Goal: Information Seeking & Learning: Learn about a topic

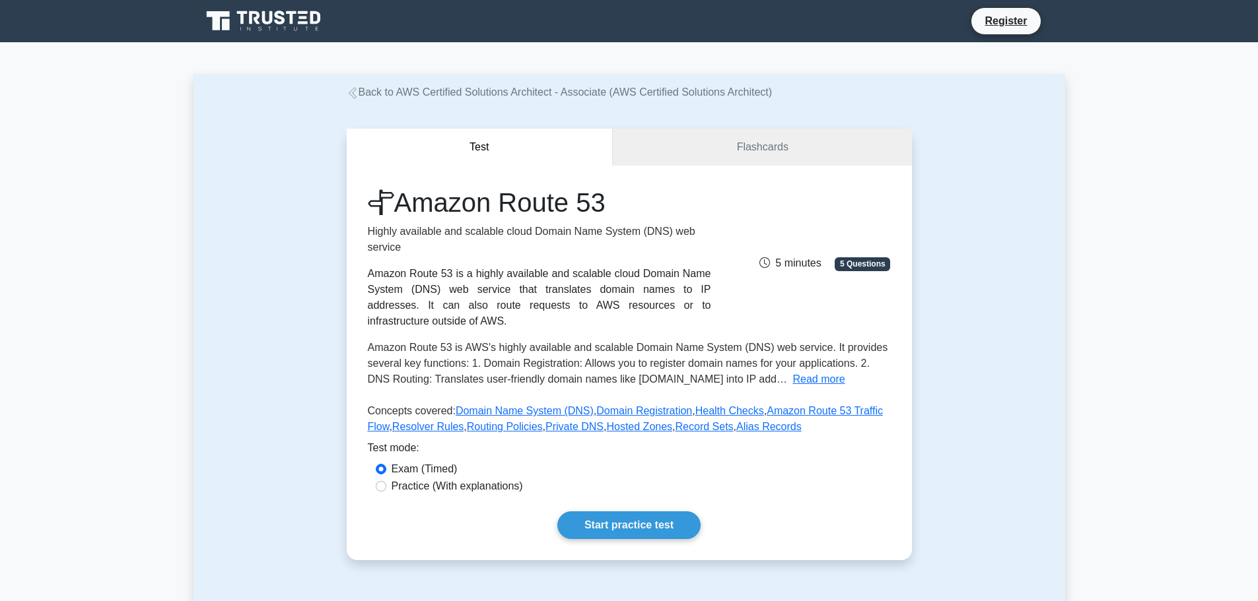
click at [469, 479] on label "Practice (With explanations)" at bounding box center [456, 487] width 131 height 16
click at [386, 481] on input "Practice (With explanations)" at bounding box center [381, 486] width 11 height 11
radio input "true"
click at [404, 461] on label "Exam (Timed)" at bounding box center [424, 469] width 66 height 16
click at [386, 464] on input "Exam (Timed)" at bounding box center [381, 469] width 11 height 11
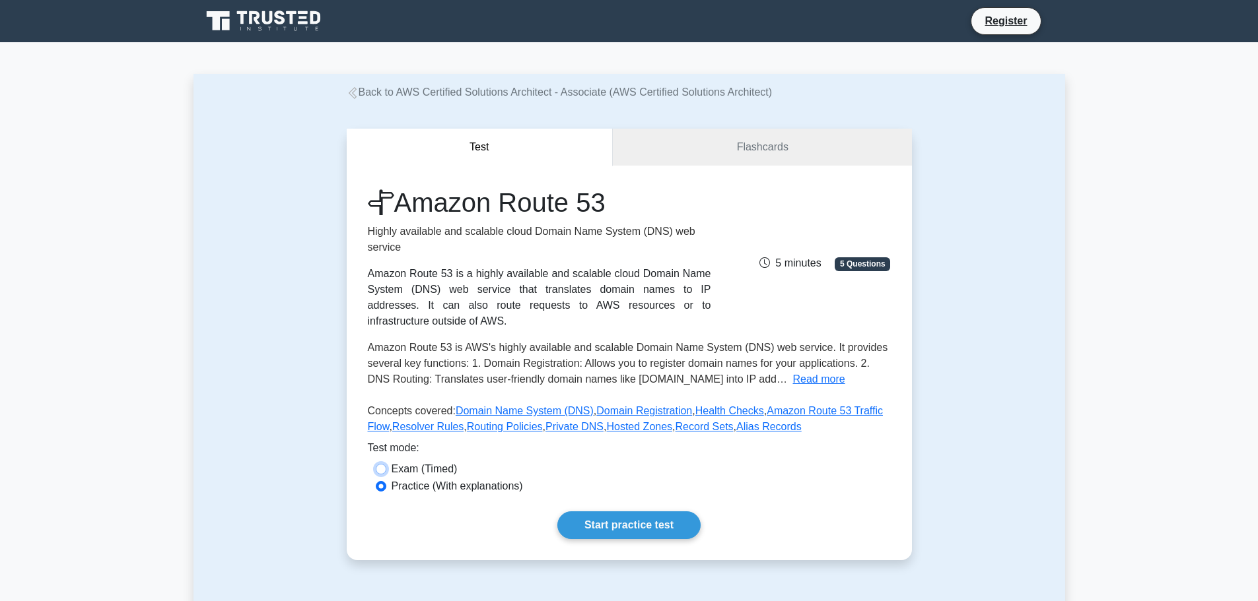
radio input "true"
click at [590, 512] on link "Start practice test" at bounding box center [628, 526] width 143 height 28
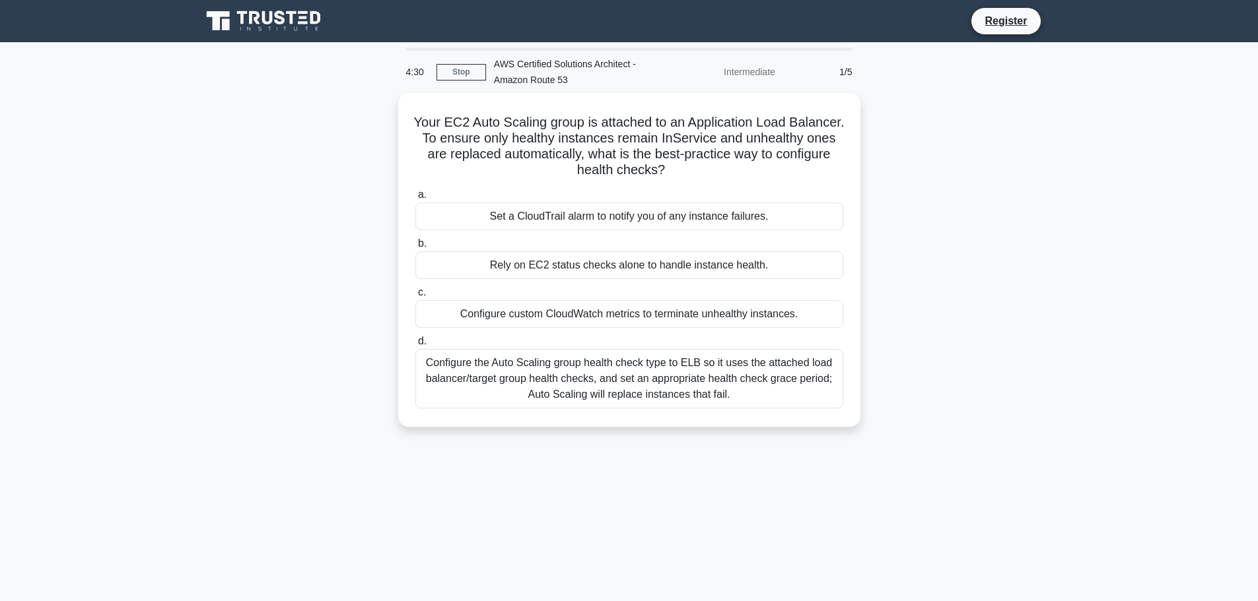
drag, startPoint x: 613, startPoint y: 373, endPoint x: 485, endPoint y: 485, distance: 169.9
click at [485, 485] on div "4:30 Stop AWS Certified Solutions Architect - Amazon Route 53 Intermediate 1/5 …" at bounding box center [628, 378] width 871 height 660
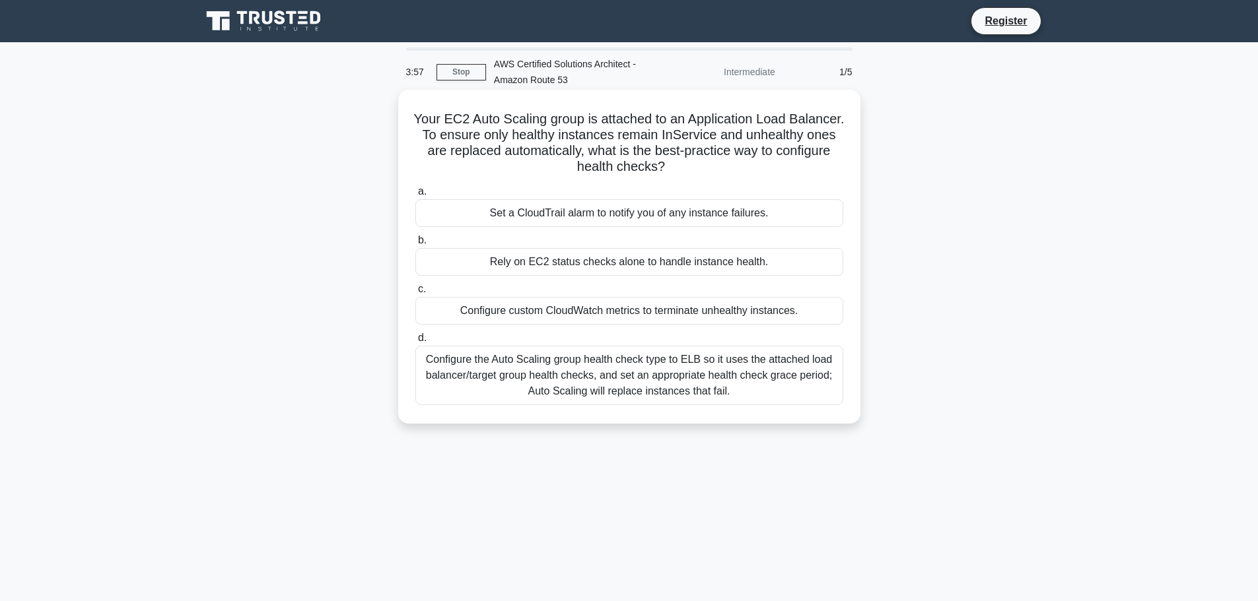
click at [590, 372] on div "Configure the Auto Scaling group health check type to ELB so it uses the attach…" at bounding box center [629, 375] width 428 height 59
click at [415, 343] on input "d. Configure the Auto Scaling group health check type to ELB so it uses the att…" at bounding box center [415, 338] width 0 height 9
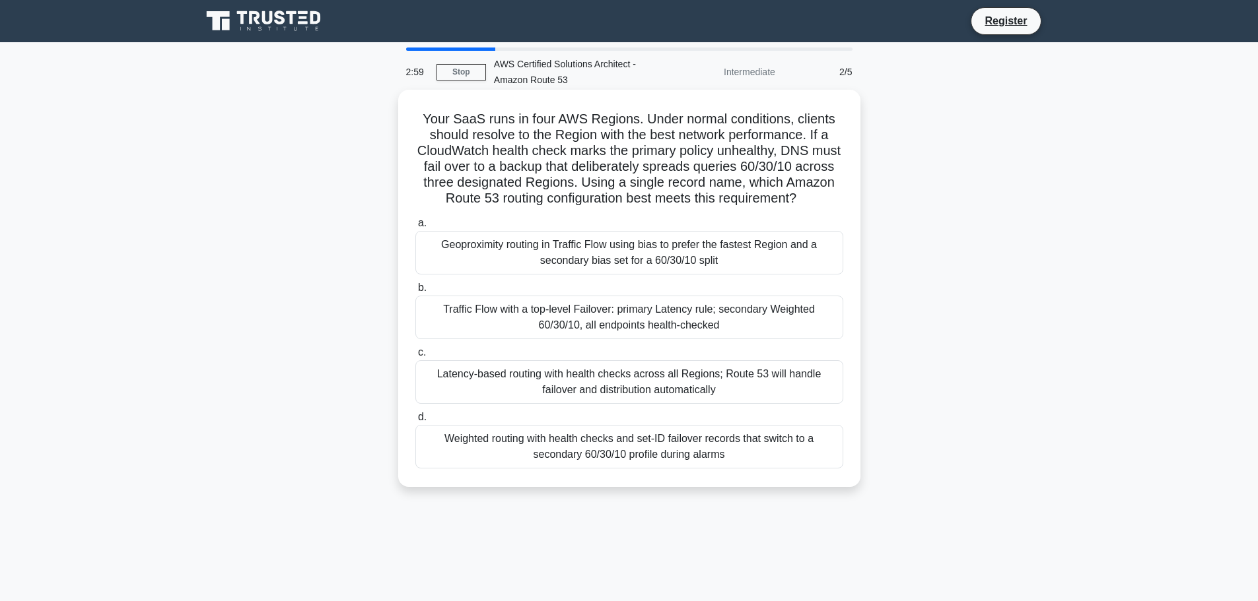
click at [591, 329] on div "Traffic Flow with a top-level Failover: primary Latency rule; secondary Weighte…" at bounding box center [629, 318] width 428 height 44
click at [415, 292] on input "b. Traffic Flow with a top-level Failover: primary Latency rule; secondary Weig…" at bounding box center [415, 288] width 0 height 9
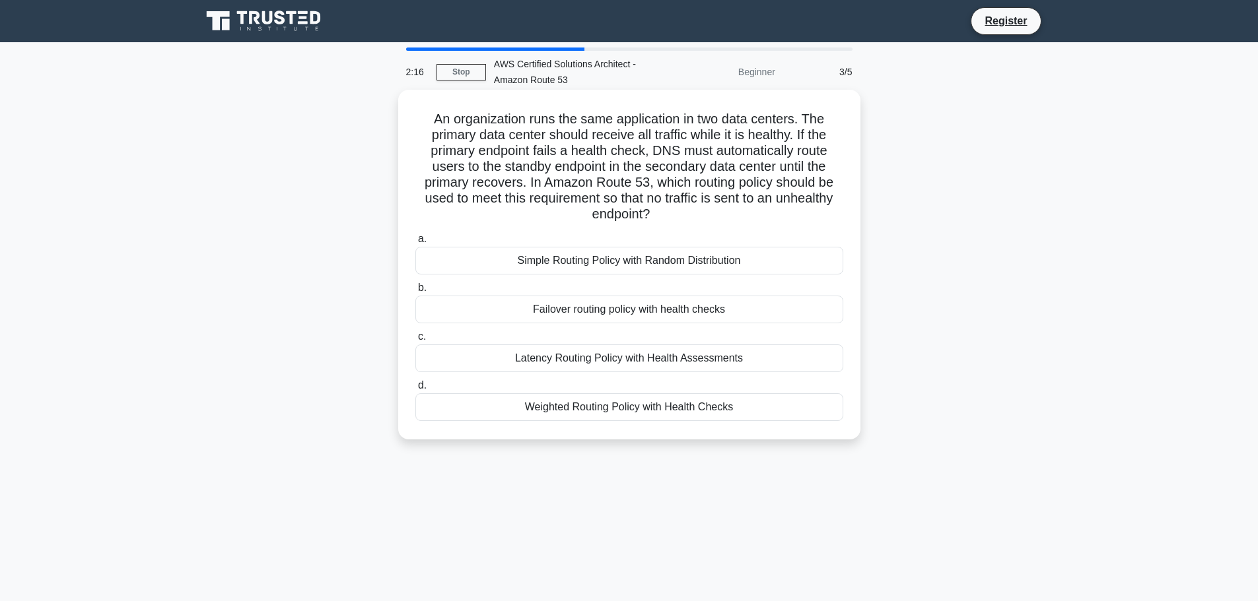
click at [643, 307] on div "Failover routing policy with health checks" at bounding box center [629, 310] width 428 height 28
click at [415, 292] on input "b. Failover routing policy with health checks" at bounding box center [415, 288] width 0 height 9
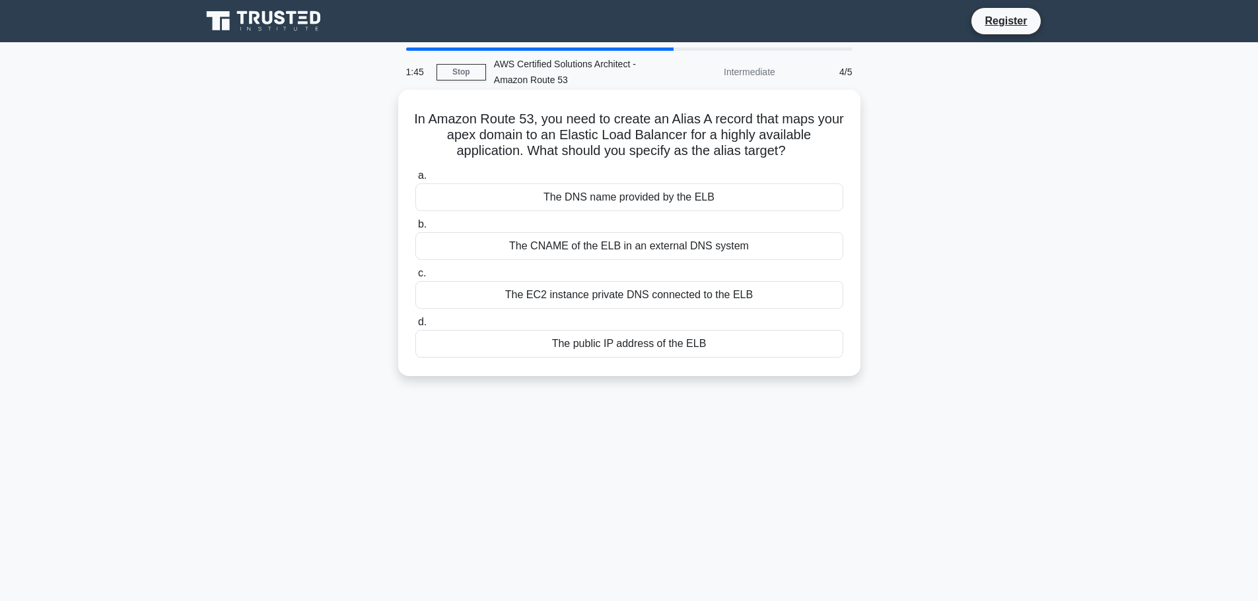
drag, startPoint x: 571, startPoint y: 158, endPoint x: 819, endPoint y: 156, distance: 247.6
click at [819, 156] on h5 "In Amazon Route 53, you need to create an Alias A record that maps your apex do…" at bounding box center [629, 135] width 430 height 49
click at [637, 191] on div "The DNS name provided by the ELB" at bounding box center [629, 198] width 428 height 28
click at [415, 180] on input "a. The DNS name provided by the ELB" at bounding box center [415, 176] width 0 height 9
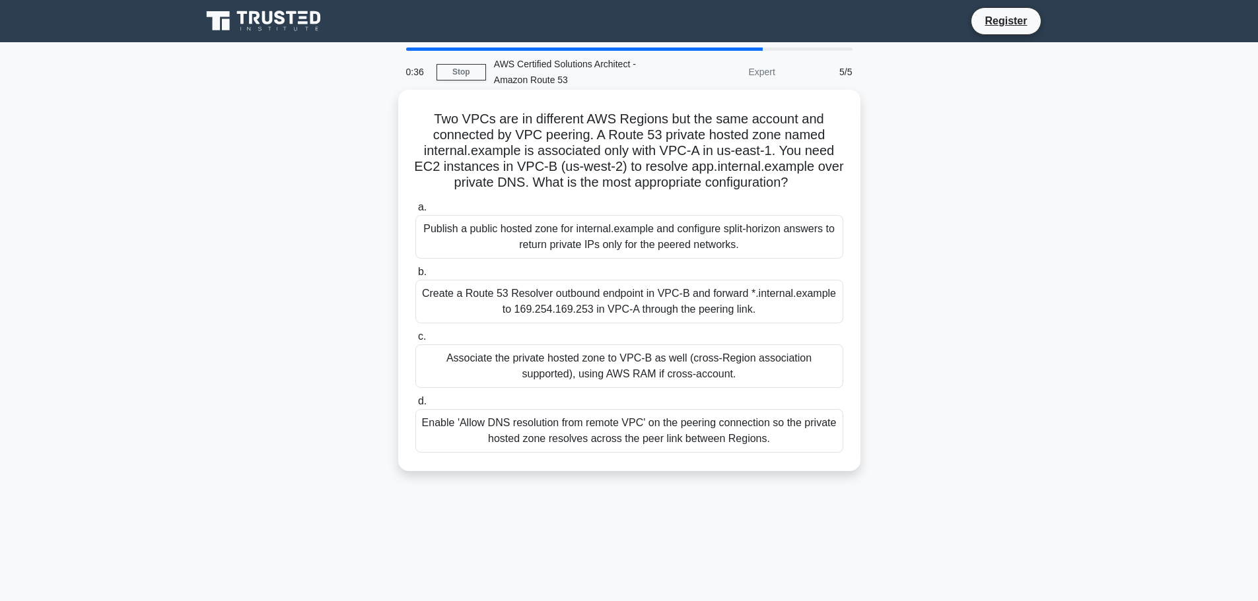
click at [566, 304] on div "Create a Route 53 Resolver outbound endpoint in VPC-B and forward *.internal.ex…" at bounding box center [629, 302] width 428 height 44
click at [415, 277] on input "b. Create a Route 53 Resolver outbound endpoint in VPC-B and forward *.internal…" at bounding box center [415, 272] width 0 height 9
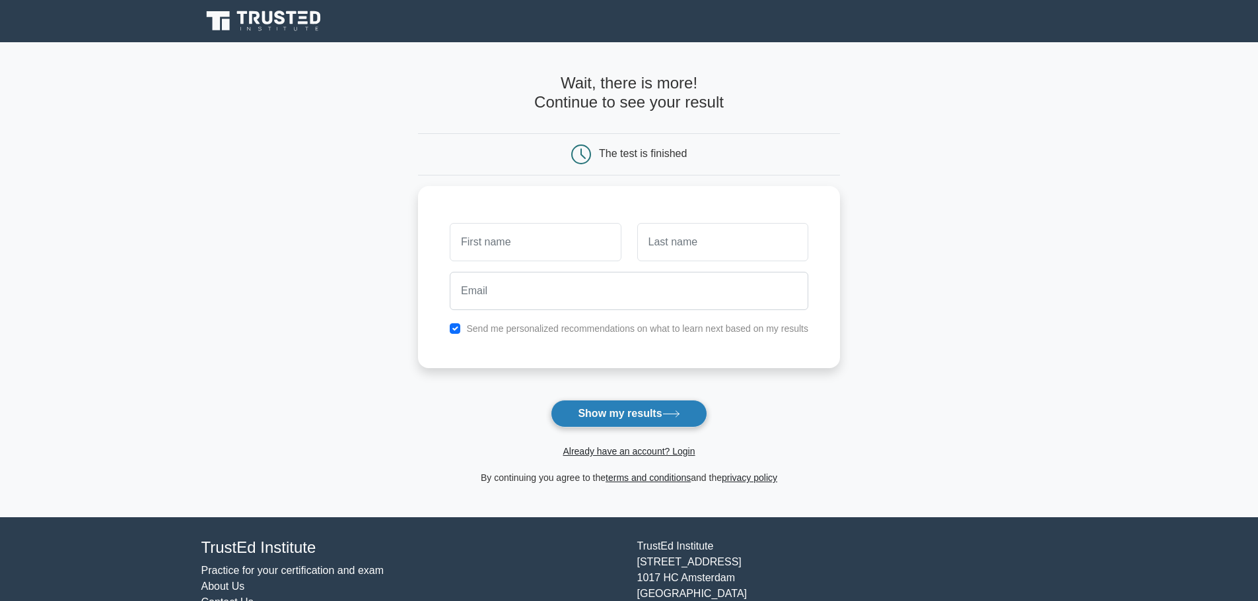
click at [610, 411] on button "Show my results" at bounding box center [629, 414] width 156 height 28
